Goal: Find specific page/section: Find specific page/section

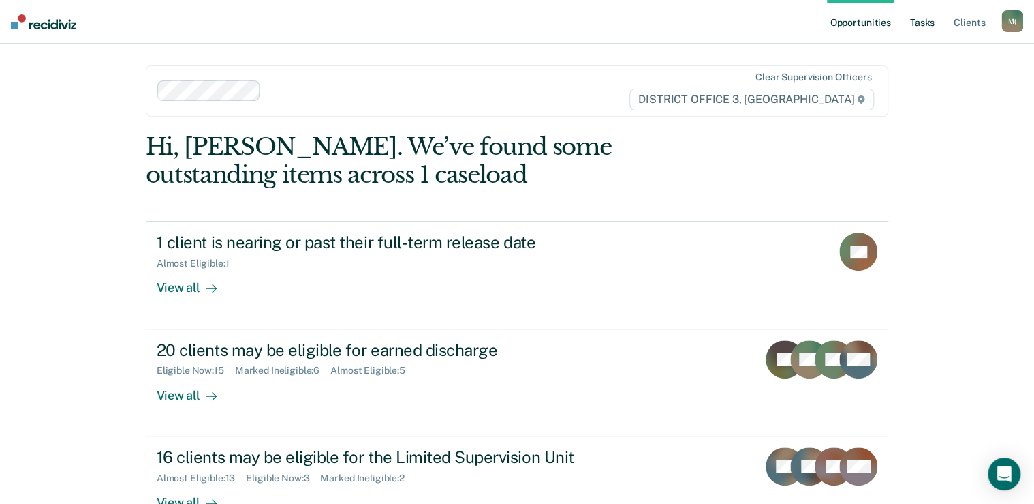
click at [915, 26] on link "Tasks" at bounding box center [923, 22] width 30 height 44
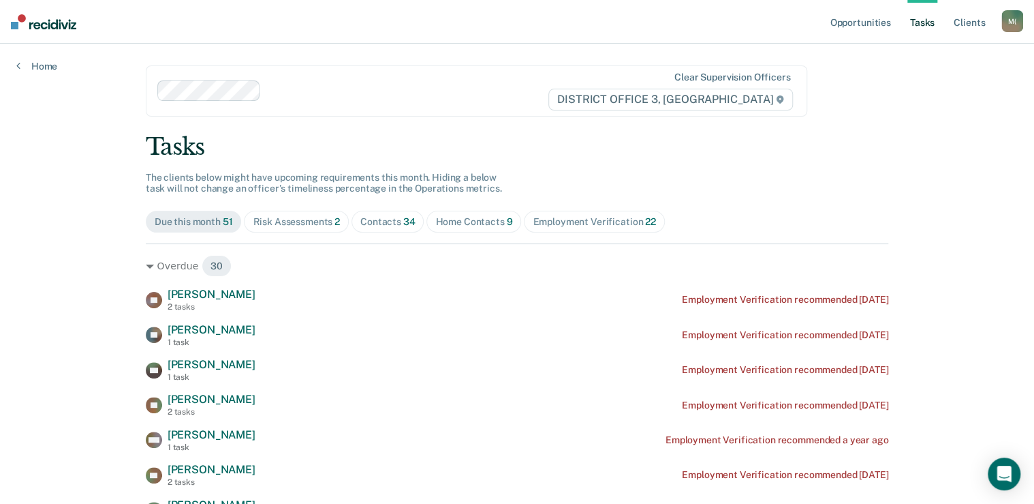
click at [389, 224] on div "Contacts 34" at bounding box center [387, 222] width 55 height 12
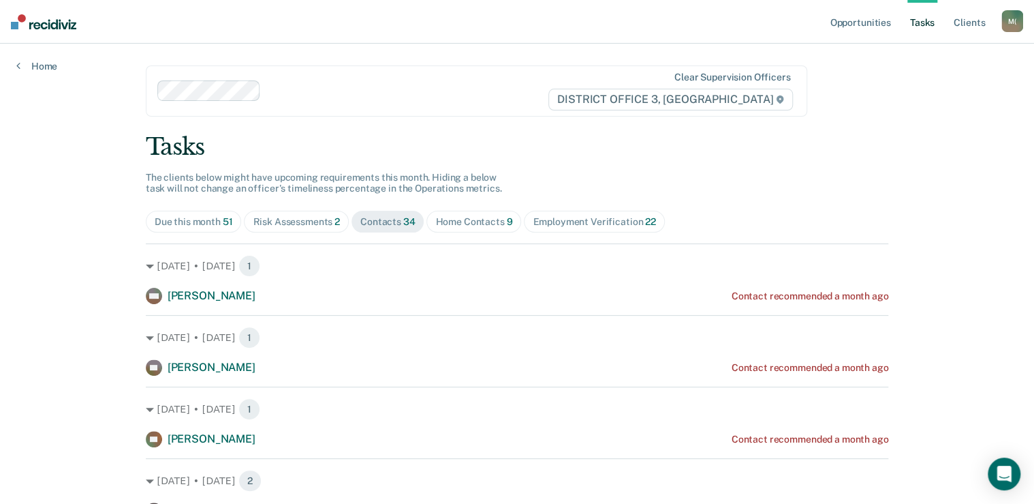
click at [446, 221] on div "Home Contacts 9" at bounding box center [473, 222] width 77 height 12
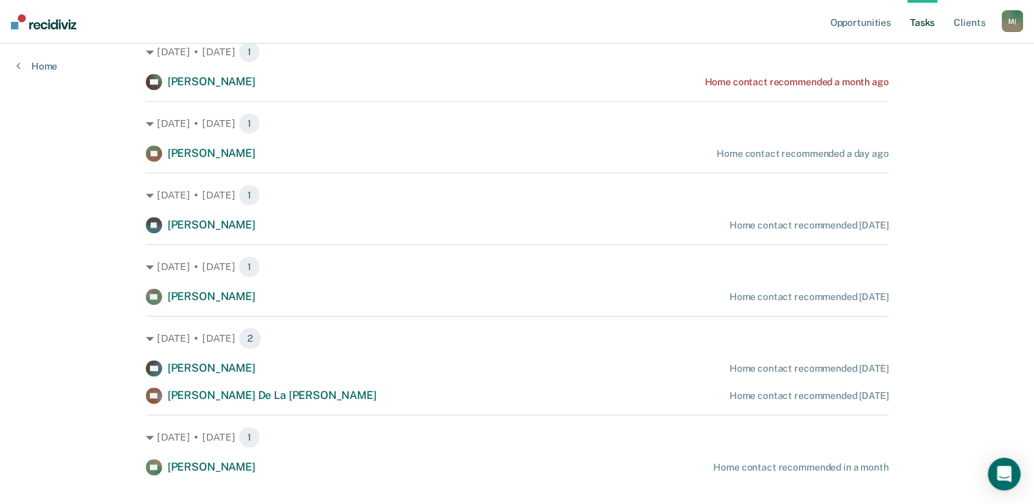
scroll to position [382, 0]
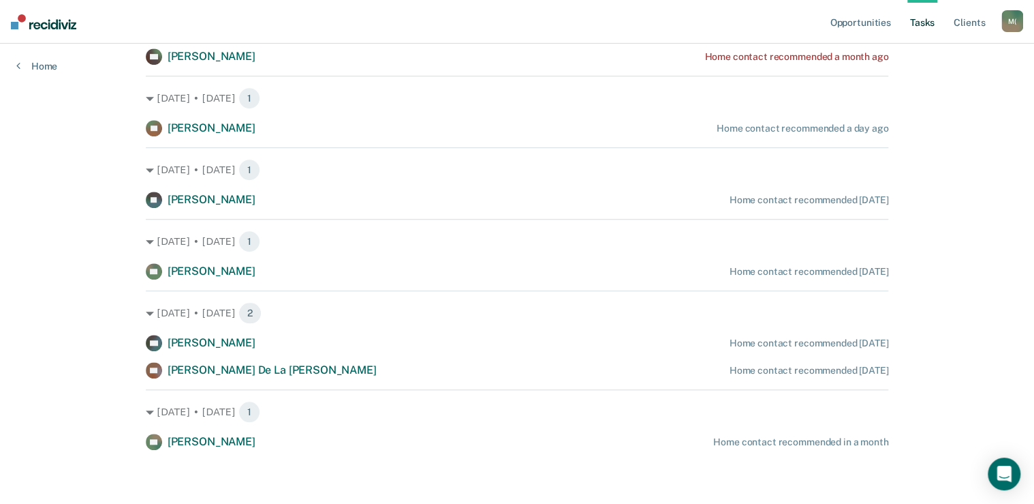
click at [25, 324] on div "Opportunities Tasks Client s [PERSON_NAME] ([PERSON_NAME]) M ( Profile How it w…" at bounding box center [517, 61] width 1034 height 887
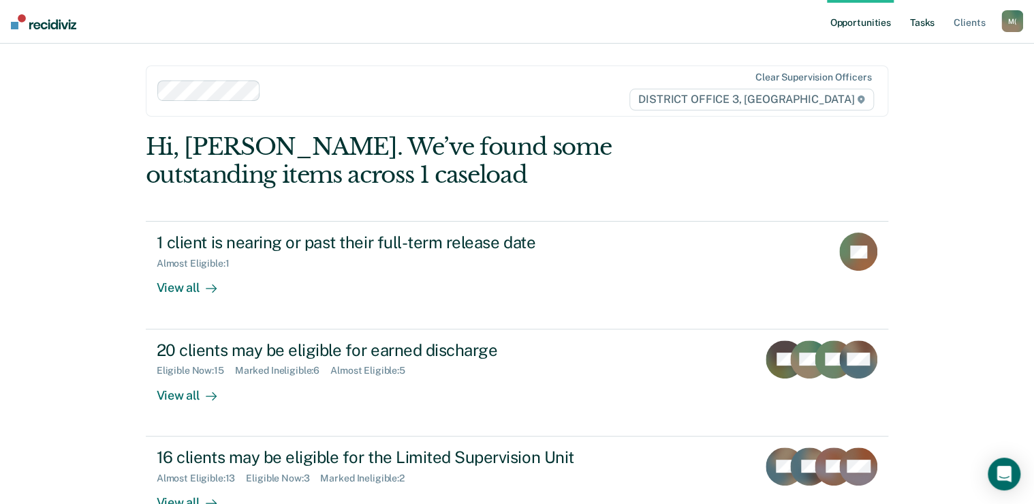
click at [931, 23] on link "Tasks" at bounding box center [923, 22] width 30 height 44
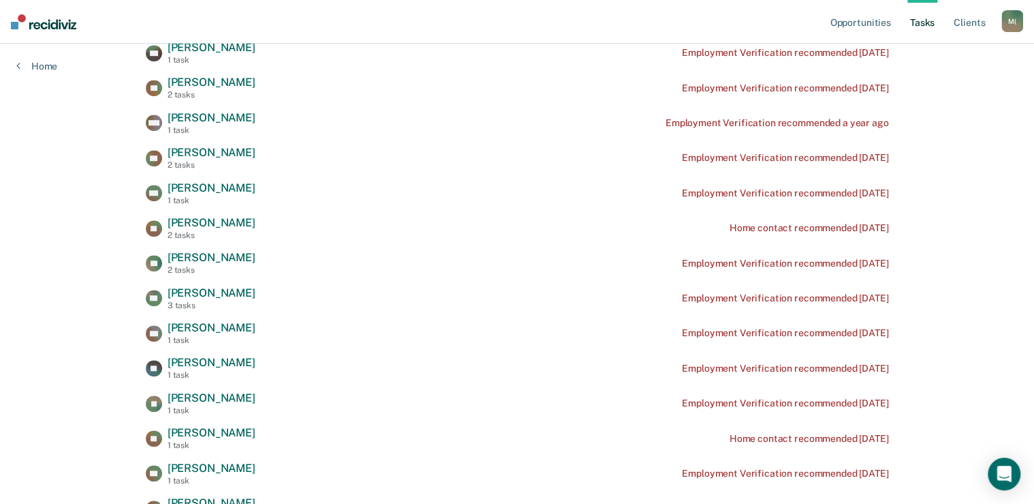
scroll to position [382, 0]
